Goal: Transaction & Acquisition: Book appointment/travel/reservation

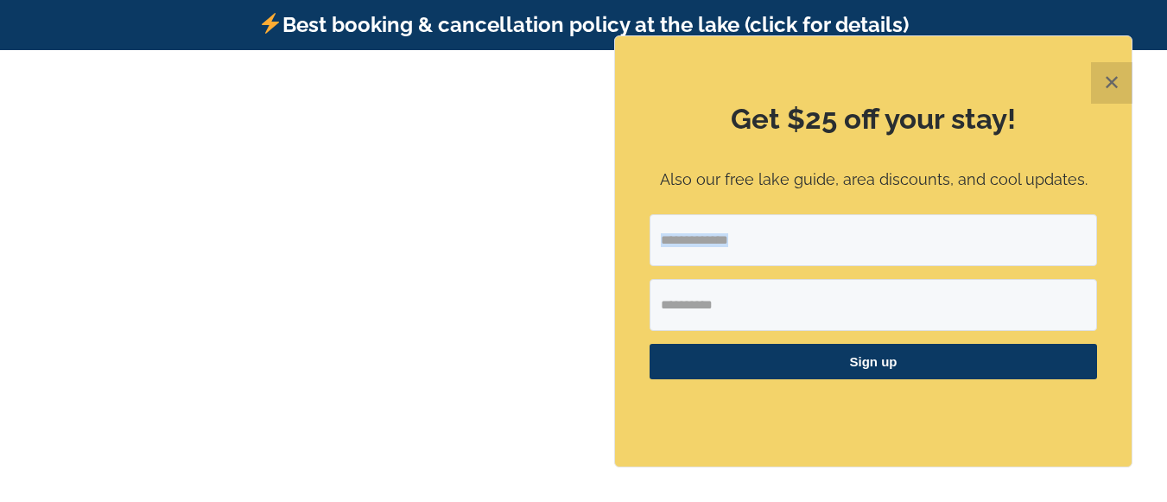
click at [642, 251] on div "Get $25 off your stay! Also our free lake guide, area discounts, and cool updat…" at bounding box center [873, 251] width 517 height 430
click at [1120, 86] on button "✕" at bounding box center [1111, 82] width 41 height 41
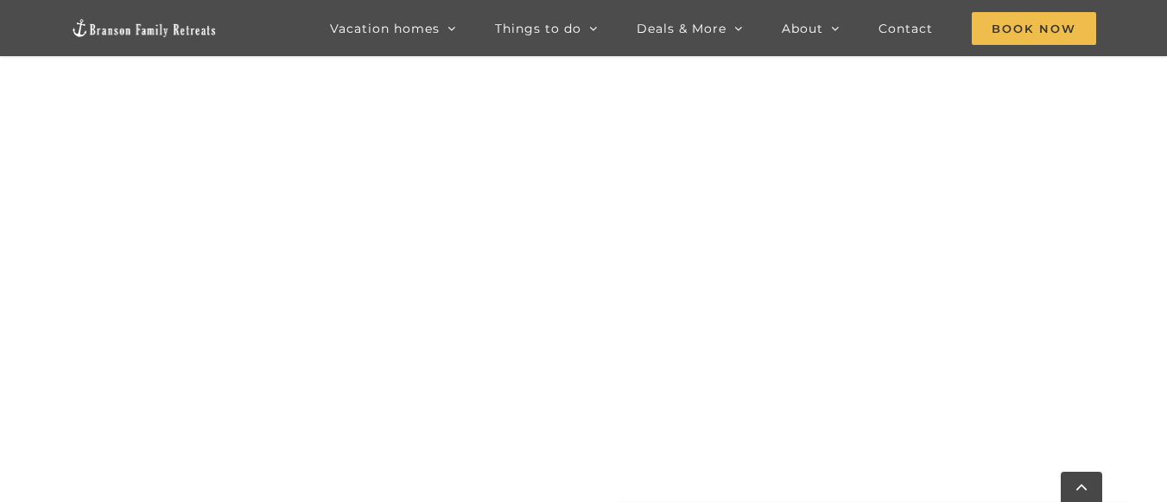
scroll to position [1113, 0]
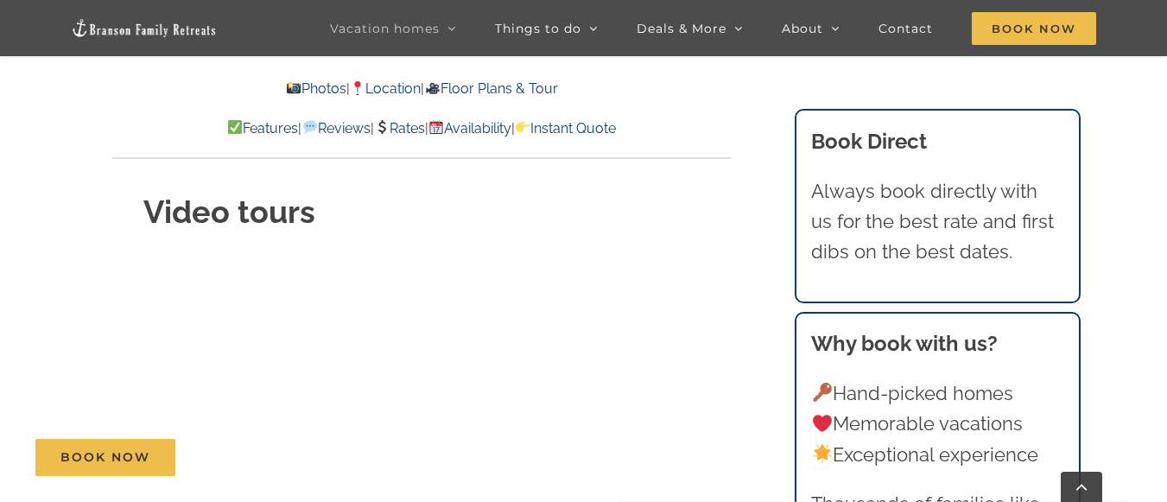
scroll to position [7169, 0]
click at [390, 124] on link "Rates" at bounding box center [399, 128] width 51 height 16
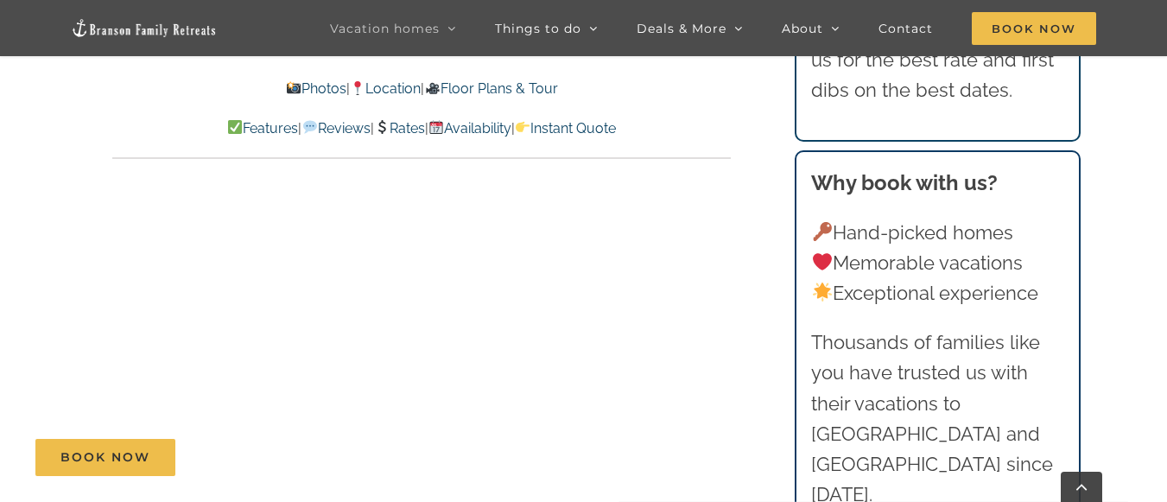
scroll to position [12658, 0]
